Goal: Task Accomplishment & Management: Manage account settings

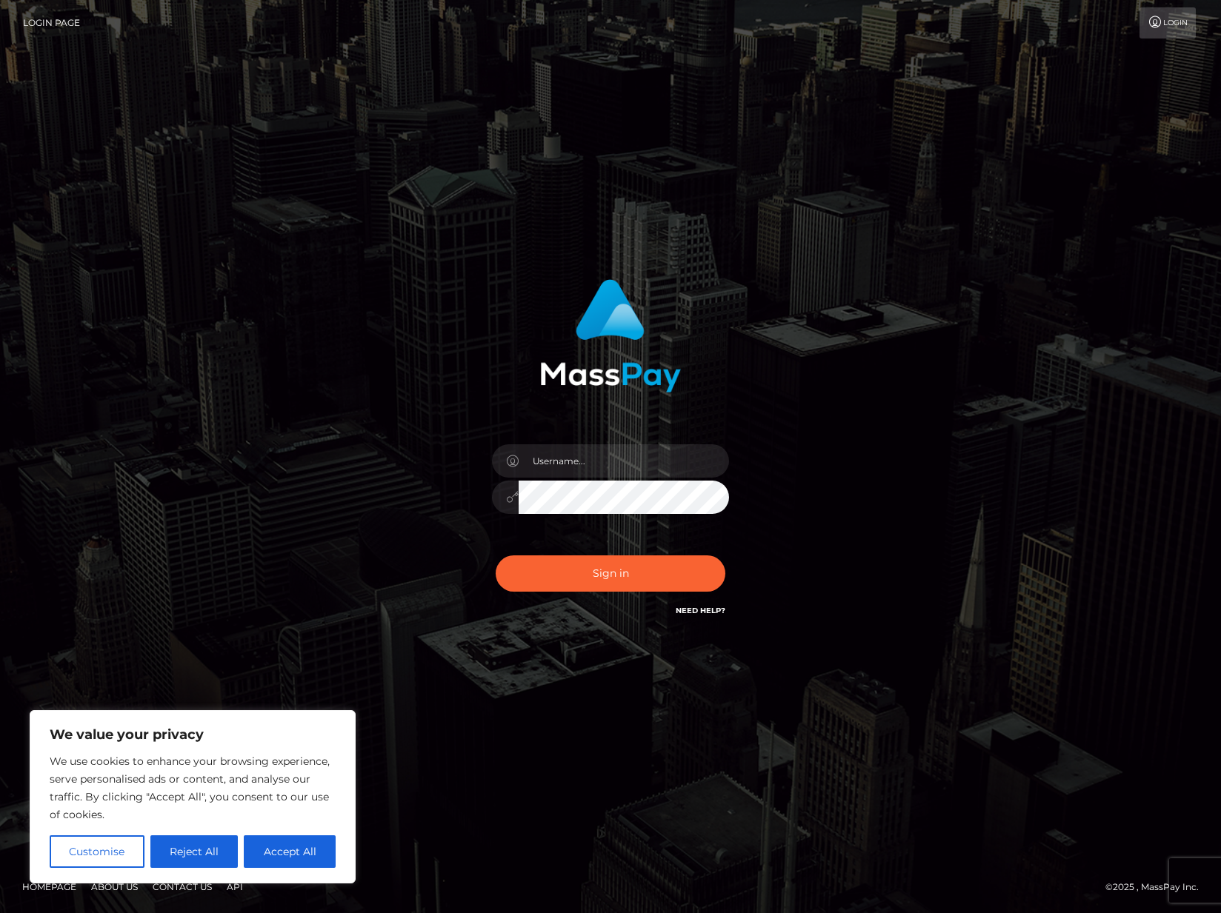
click at [0, 913] on nordpass-portal at bounding box center [0, 913] width 0 height 0
type input "Yusef Coleburn"
click at [625, 570] on button "Sign in" at bounding box center [611, 574] width 230 height 36
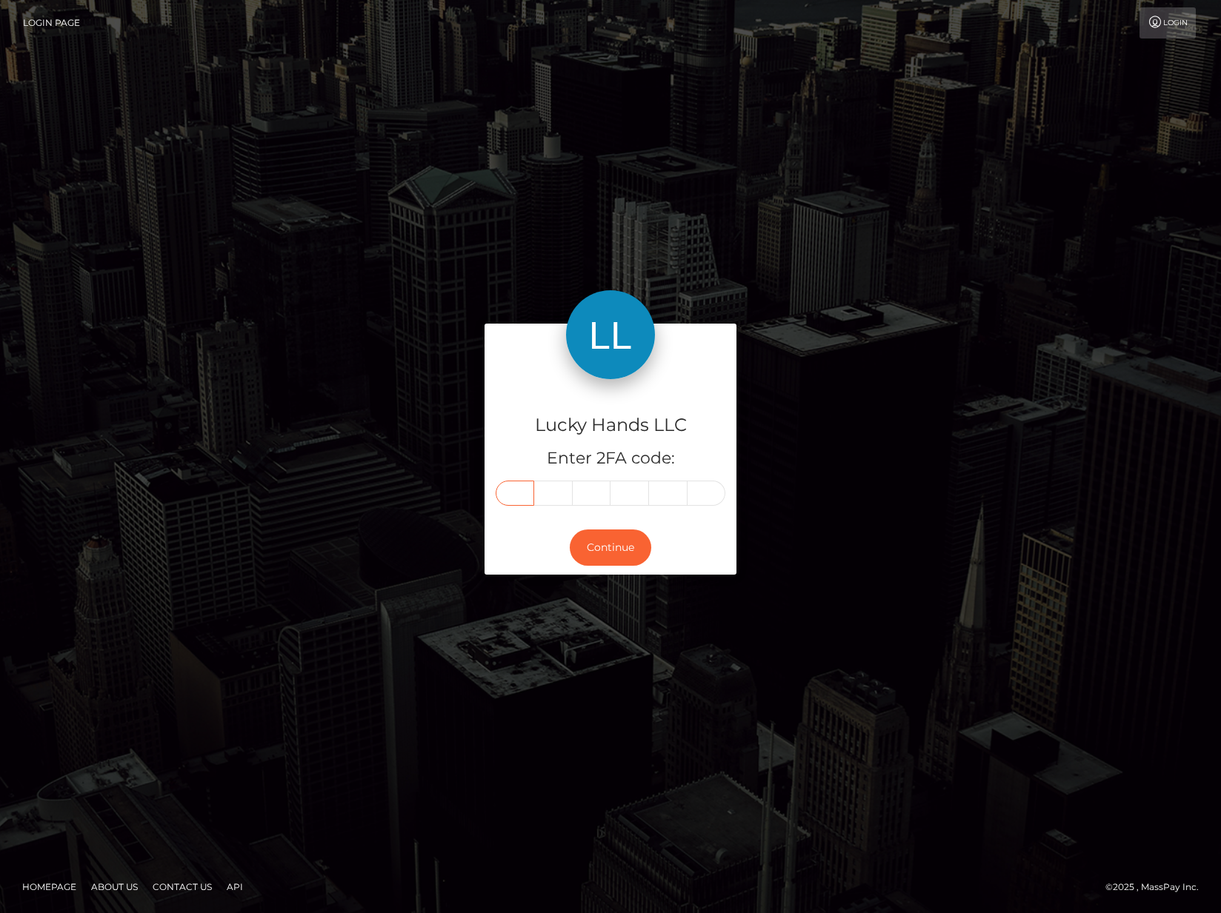
click at [530, 490] on input "text" at bounding box center [515, 493] width 39 height 25
type input "6"
type input "9"
type input "2"
type input "1"
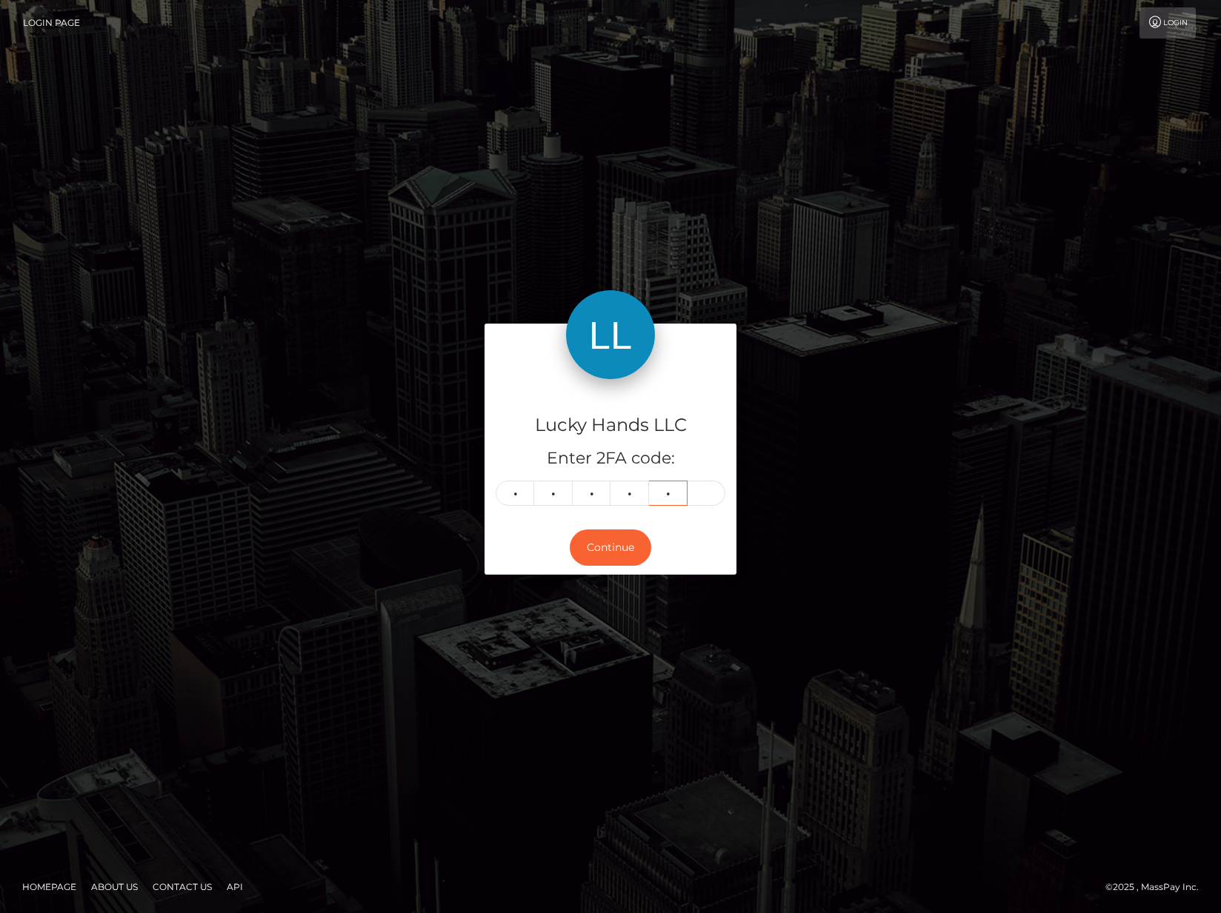
type input "1"
type input "7"
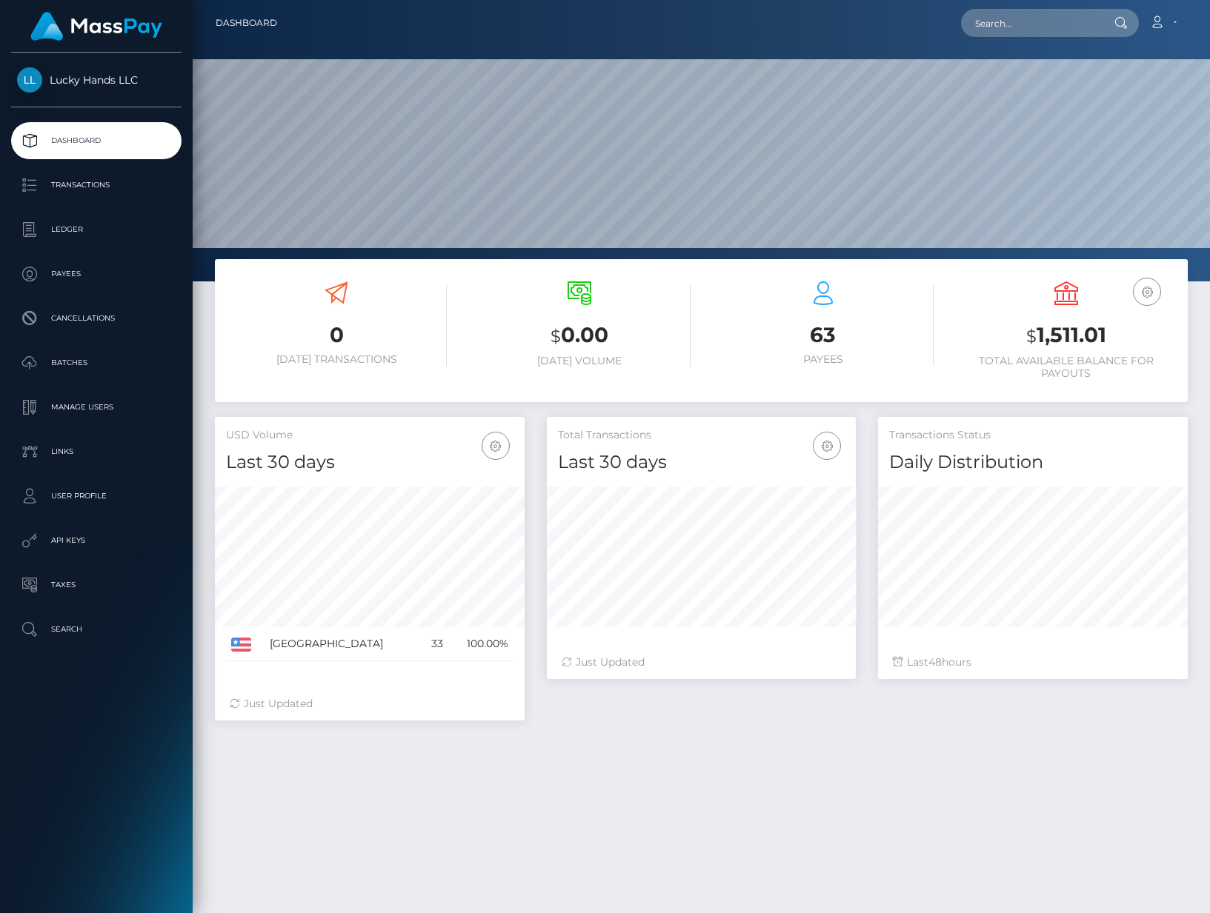
scroll to position [262, 310]
click at [1076, 336] on h3 "$ 1,511.01" at bounding box center [1066, 336] width 221 height 30
